Goal: Check status: Check status

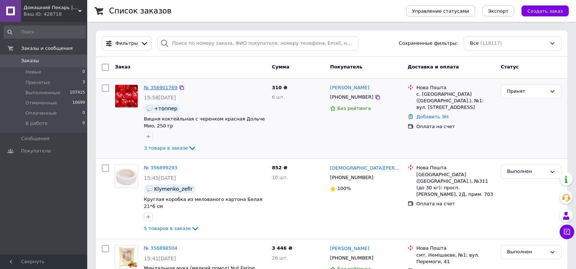
click at [161, 86] on link "№ 356901769" at bounding box center [160, 87] width 33 height 5
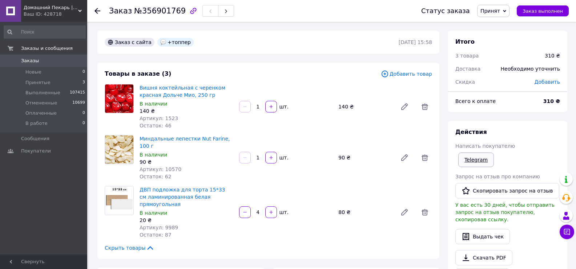
click at [480, 157] on link "Telegram" at bounding box center [476, 159] width 36 height 15
click at [97, 10] on icon at bounding box center [97, 11] width 6 height 6
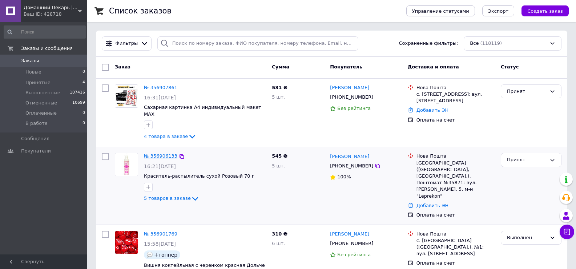
click at [164, 153] on link "№ 356906133" at bounding box center [160, 155] width 33 height 5
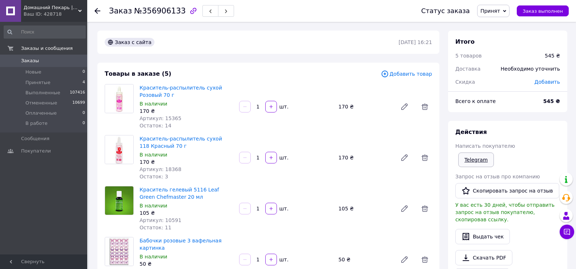
click at [478, 159] on link "Telegram" at bounding box center [476, 159] width 36 height 15
click at [99, 11] on use at bounding box center [97, 11] width 6 height 6
